Goal: Task Accomplishment & Management: Complete application form

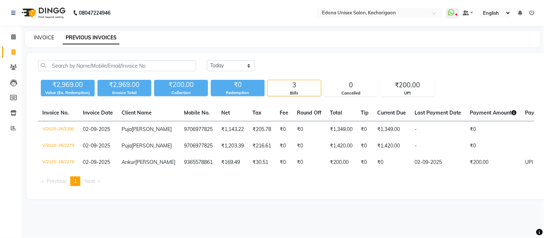
click at [46, 41] on link "INVOICE" at bounding box center [44, 37] width 20 height 6
select select "service"
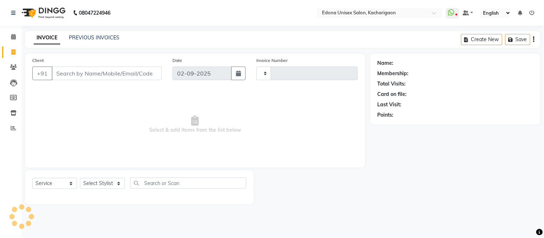
type input "2281"
select select "5389"
click at [87, 73] on input "Client" at bounding box center [107, 74] width 110 height 14
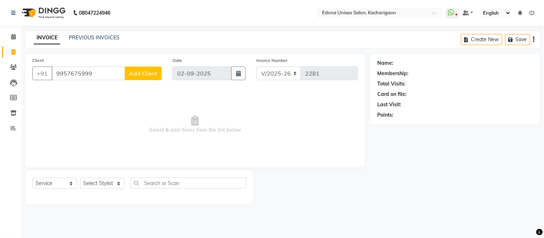
type input "9957675999"
click at [142, 72] on span "Add Client" at bounding box center [143, 73] width 28 height 7
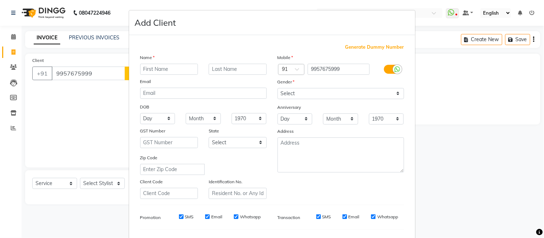
click at [189, 71] on input "text" at bounding box center [169, 69] width 58 height 11
type input "mam"
click at [391, 95] on select "Select [DEMOGRAPHIC_DATA] [DEMOGRAPHIC_DATA] Other Prefer Not To Say" at bounding box center [340, 93] width 127 height 11
select select "[DEMOGRAPHIC_DATA]"
click at [277, 88] on select "Select [DEMOGRAPHIC_DATA] [DEMOGRAPHIC_DATA] Other Prefer Not To Say" at bounding box center [340, 93] width 127 height 11
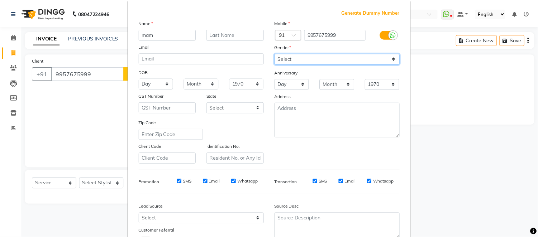
scroll to position [92, 0]
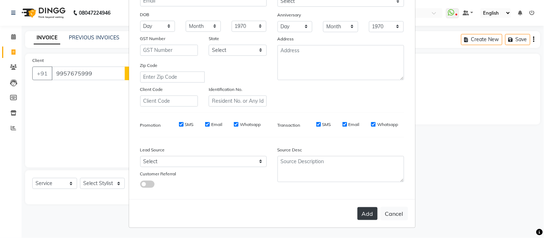
click at [363, 212] on button "Add" at bounding box center [367, 214] width 20 height 13
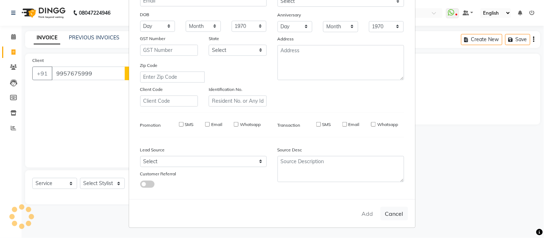
select select
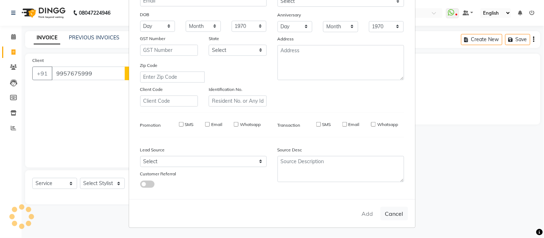
select select
checkbox input "false"
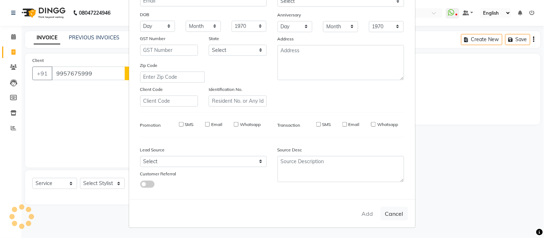
checkbox input "false"
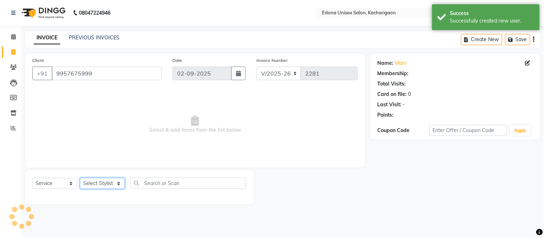
click at [105, 183] on select "Select Stylist Admin Anju Sonar Bir Basumtary [PERSON_NAME] [PERSON_NAME] Hombr…" at bounding box center [102, 183] width 45 height 11
select select "54018"
click at [80, 179] on select "Select Stylist Admin Anju Sonar Bir Basumtary [PERSON_NAME] [PERSON_NAME] Hombr…" at bounding box center [102, 183] width 45 height 11
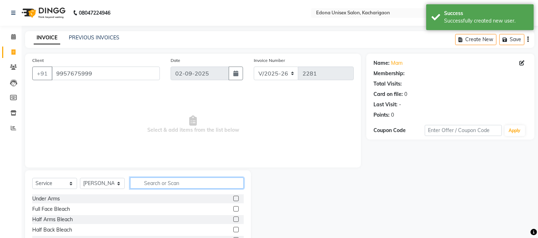
click at [173, 185] on input "text" at bounding box center [187, 183] width 114 height 11
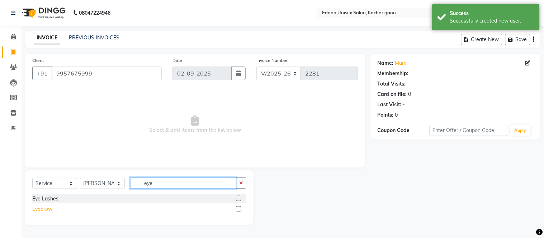
type input "eye"
click at [35, 209] on div "Eyebrow" at bounding box center [42, 210] width 20 height 8
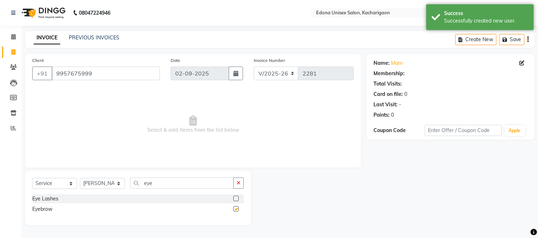
checkbox input "false"
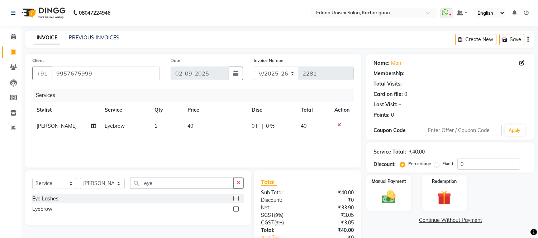
click at [239, 182] on icon "button" at bounding box center [239, 183] width 4 height 5
type input "upp"
click at [39, 208] on div "Upper Lip" at bounding box center [43, 210] width 22 height 8
checkbox input "false"
click at [237, 186] on icon "button" at bounding box center [239, 183] width 4 height 5
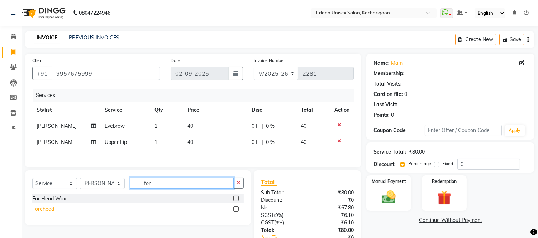
type input "for"
click at [42, 210] on div "Forehead" at bounding box center [43, 210] width 22 height 8
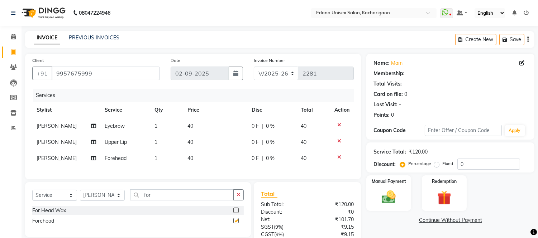
checkbox input "false"
click at [395, 195] on img at bounding box center [389, 197] width 24 height 17
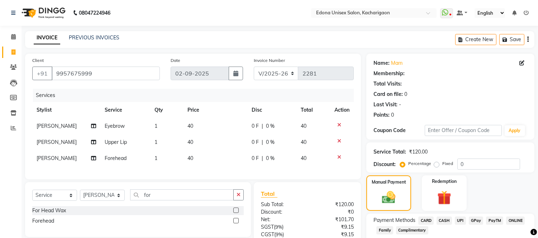
click at [411, 222] on span "CASH" at bounding box center [444, 221] width 15 height 8
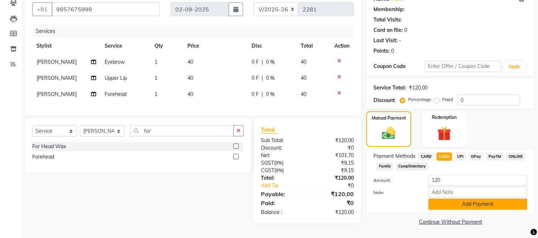
click at [411, 201] on button "Add Payment" at bounding box center [477, 204] width 99 height 11
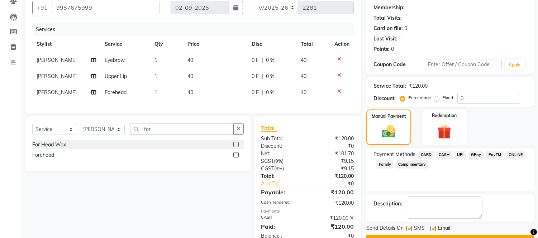
scroll to position [91, 0]
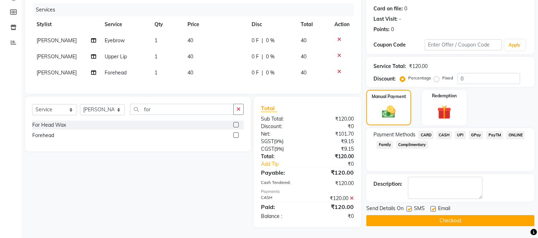
click at [411, 215] on button "Checkout" at bounding box center [450, 220] width 168 height 11
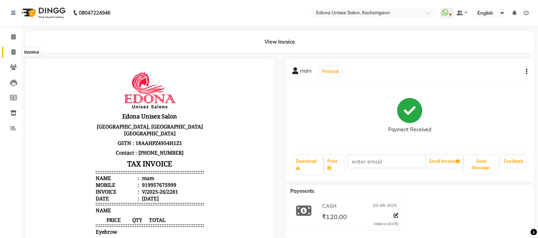
click at [8, 52] on span at bounding box center [13, 52] width 13 height 8
select select "service"
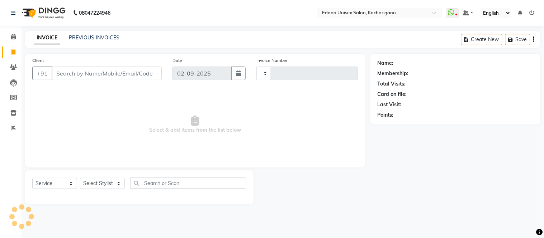
type input "2282"
select select "5389"
click at [100, 37] on link "PREVIOUS INVOICES" at bounding box center [94, 37] width 51 height 6
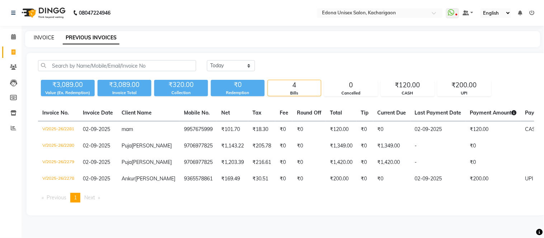
click at [48, 37] on link "INVOICE" at bounding box center [44, 37] width 20 height 6
select select "service"
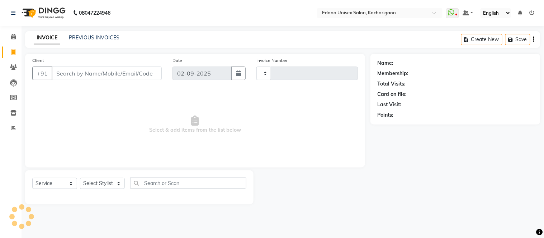
type input "2282"
select select "5389"
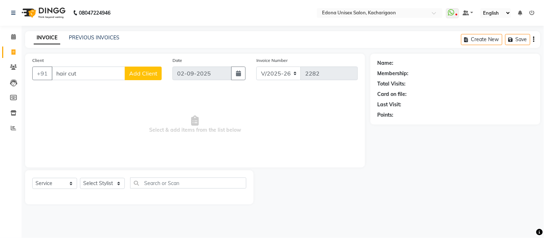
click at [96, 72] on input "hair cut" at bounding box center [88, 74] width 73 height 14
type input "h"
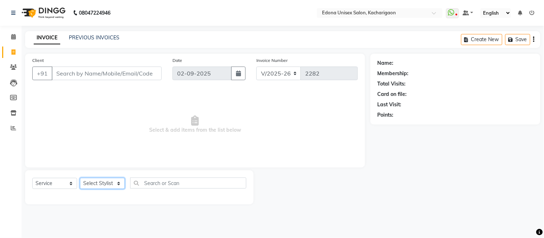
click at [120, 185] on select "Select Stylist Admin Anju Sonar Bir Basumtary Bishal Bharma Hemen Daimari Hombr…" at bounding box center [102, 183] width 45 height 11
select select "35945"
click at [80, 179] on select "Select Stylist Admin Anju Sonar Bir Basumtary Bishal Bharma Hemen Daimari Hombr…" at bounding box center [102, 183] width 45 height 11
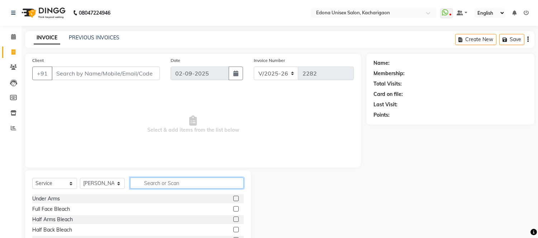
click at [188, 185] on input "text" at bounding box center [187, 183] width 114 height 11
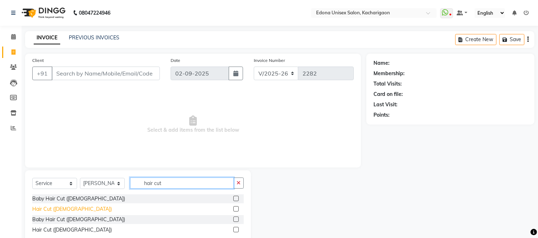
type input "hair cut"
click at [52, 207] on div "Hair Cut (Gents)" at bounding box center [72, 210] width 80 height 8
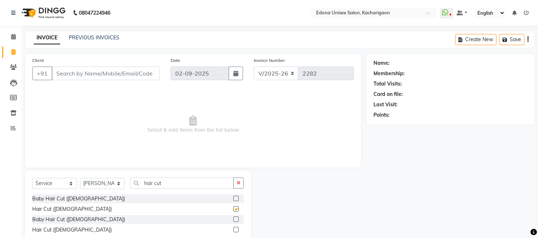
checkbox input "false"
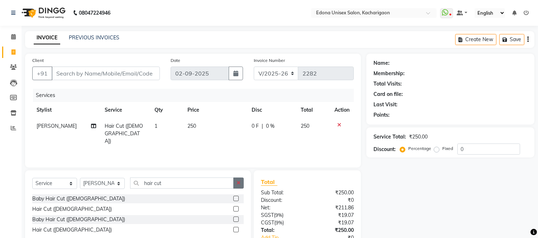
click at [236, 182] on button "button" at bounding box center [238, 183] width 10 height 11
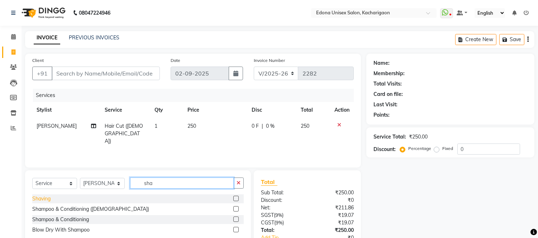
type input "sha"
click at [44, 199] on div "Shaving" at bounding box center [41, 199] width 18 height 8
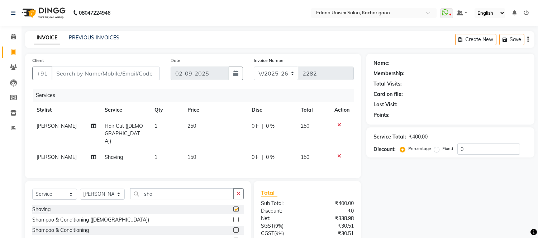
checkbox input "false"
click at [190, 149] on td "150" at bounding box center [215, 157] width 64 height 16
select select "35945"
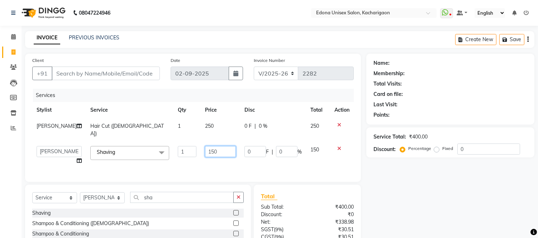
click at [205, 153] on input "150" at bounding box center [220, 151] width 31 height 11
click at [206, 152] on input "150" at bounding box center [220, 151] width 31 height 11
type input "200"
click at [223, 168] on div "Client +91 Date 02-09-2025 Invoice Number V/2025 V/2025-26 2282 Services Stylis…" at bounding box center [193, 118] width 336 height 128
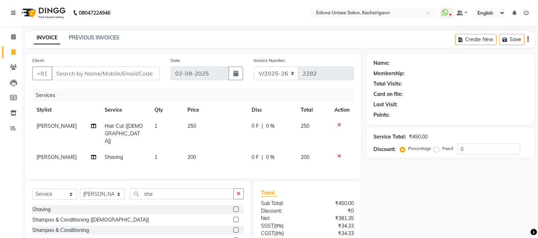
scroll to position [49, 0]
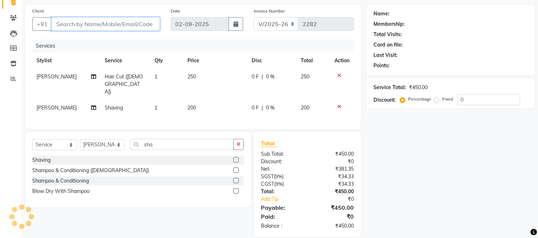
click at [106, 23] on input "Client" at bounding box center [106, 24] width 108 height 14
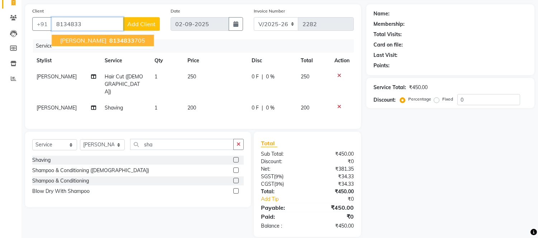
click at [77, 36] on button "Prakash Baheti 8134833 705" at bounding box center [103, 40] width 102 height 11
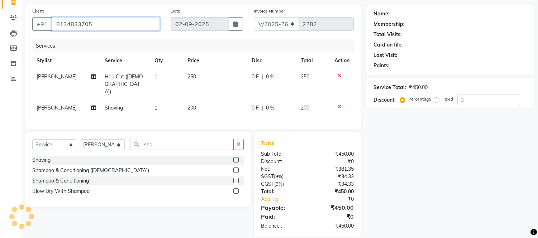
type input "8134833705"
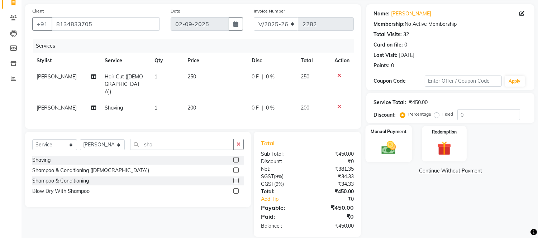
click at [386, 148] on img at bounding box center [389, 148] width 24 height 17
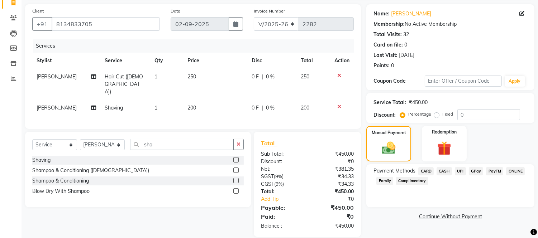
click at [411, 169] on span "CASH" at bounding box center [444, 171] width 15 height 8
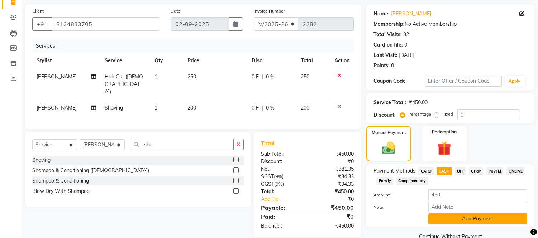
click at [411, 217] on button "Add Payment" at bounding box center [477, 219] width 99 height 11
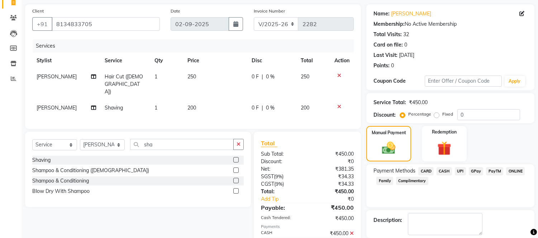
scroll to position [84, 0]
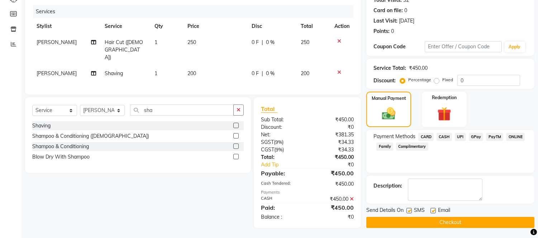
click at [411, 222] on button "Checkout" at bounding box center [450, 222] width 168 height 11
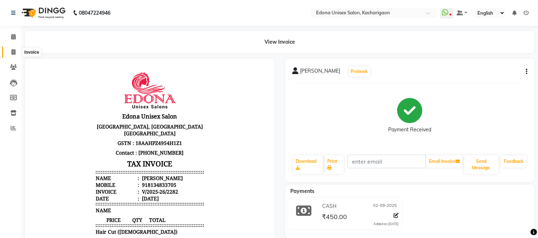
drag, startPoint x: 10, startPoint y: 50, endPoint x: 22, endPoint y: 50, distance: 12.2
click at [11, 50] on span at bounding box center [13, 52] width 13 height 8
select select "service"
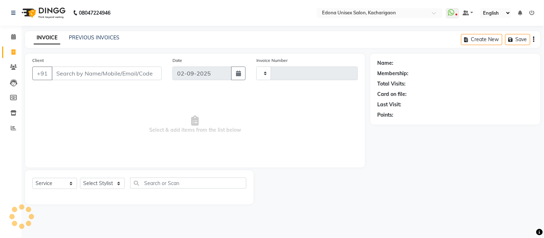
type input "2283"
select select "5389"
click at [128, 71] on input "Client" at bounding box center [107, 74] width 110 height 14
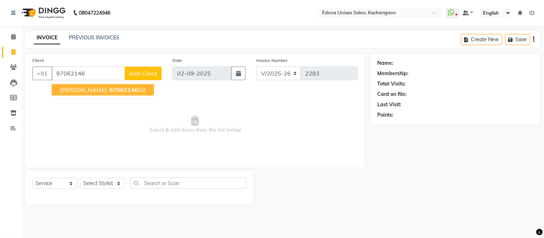
click at [70, 87] on span "Udita" at bounding box center [83, 89] width 46 height 7
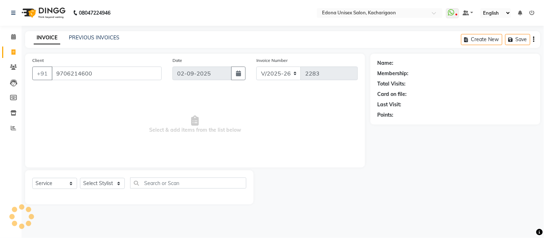
type input "9706214600"
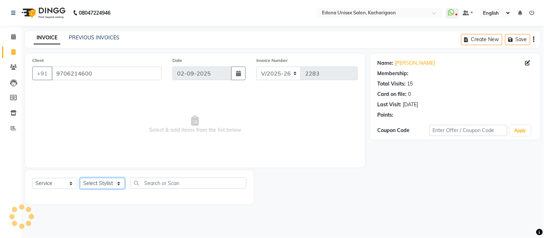
click at [113, 183] on select "Select Stylist Admin Anju Sonar Bir Basumtary Bishal Bharma Hemen Daimari Hombr…" at bounding box center [102, 183] width 45 height 11
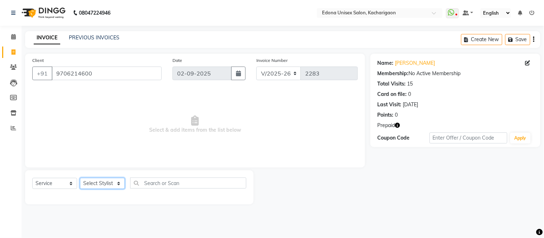
select select "54018"
click at [80, 179] on select "Select Stylist Admin Anju Sonar Bir Basumtary Bishal Bharma Hemen Daimari Hombr…" at bounding box center [102, 183] width 45 height 11
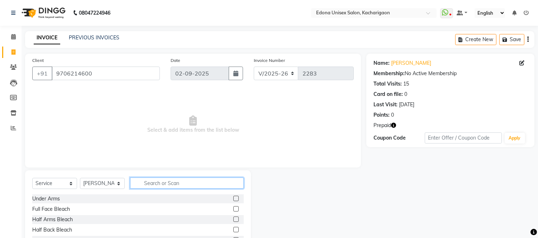
click at [185, 186] on input "text" at bounding box center [187, 183] width 114 height 11
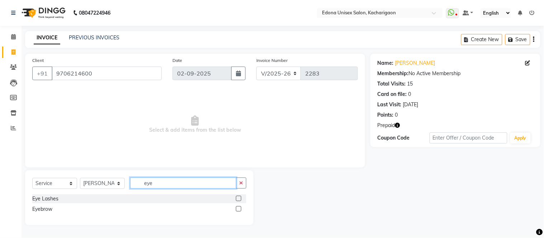
type input "eye"
click at [35, 204] on div "Eye Lashes Eyebrow" at bounding box center [139, 205] width 214 height 21
click at [36, 210] on div "Eyebrow" at bounding box center [42, 210] width 20 height 8
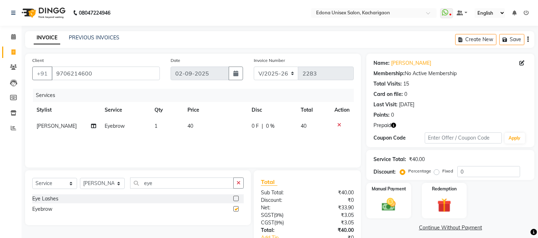
checkbox input "false"
click at [241, 183] on button "button" at bounding box center [238, 183] width 10 height 11
type input "upp"
click at [49, 208] on div "Upper Lip" at bounding box center [43, 210] width 22 height 8
checkbox input "false"
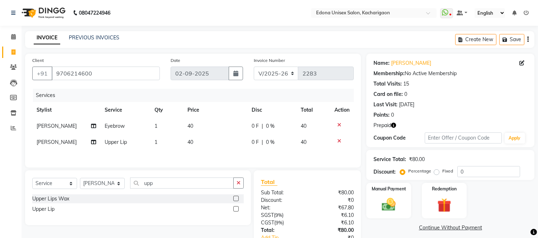
click at [395, 124] on icon "button" at bounding box center [393, 125] width 5 height 5
click at [306, 168] on div "Client +91 9706214600 Date 02-09-2025 Invoice Number V/2025 V/2025-26 2283 Serv…" at bounding box center [193, 111] width 336 height 114
click at [389, 204] on img at bounding box center [389, 205] width 24 height 17
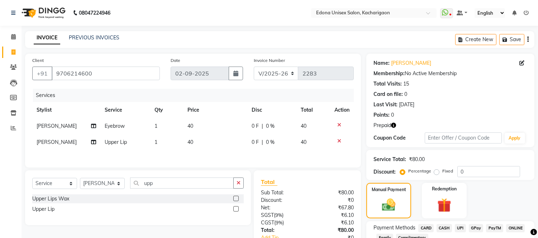
scroll to position [51, 0]
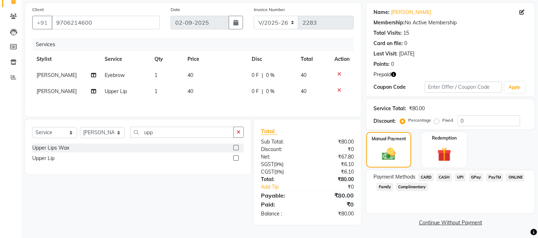
click at [411, 174] on span "UPI" at bounding box center [460, 178] width 11 height 8
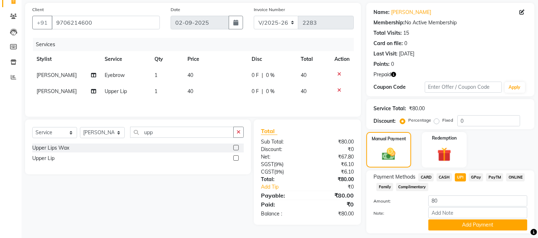
scroll to position [72, 0]
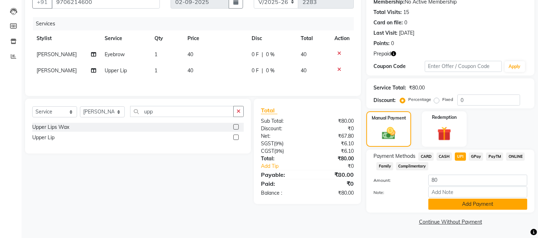
click at [411, 207] on button "Add Payment" at bounding box center [477, 204] width 99 height 11
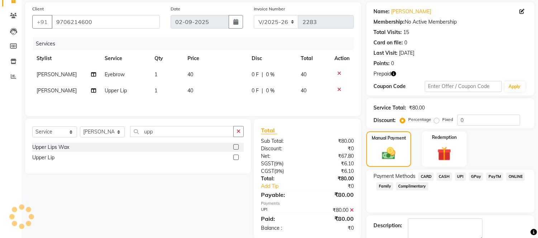
scroll to position [91, 0]
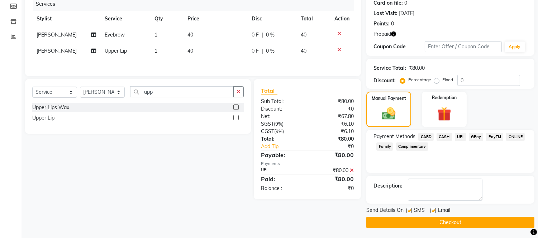
drag, startPoint x: 419, startPoint y: 223, endPoint x: 420, endPoint y: 219, distance: 3.7
click at [411, 223] on button "Checkout" at bounding box center [450, 222] width 168 height 11
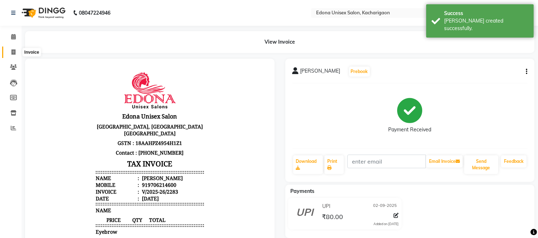
click at [11, 52] on icon at bounding box center [13, 51] width 4 height 5
select select "service"
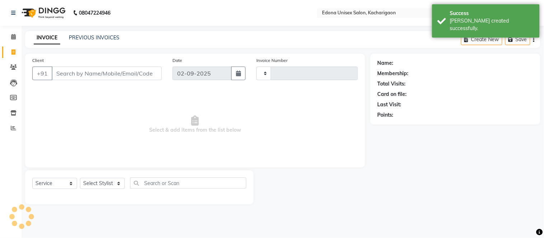
type input "2284"
select select "5389"
